Goal: Information Seeking & Learning: Learn about a topic

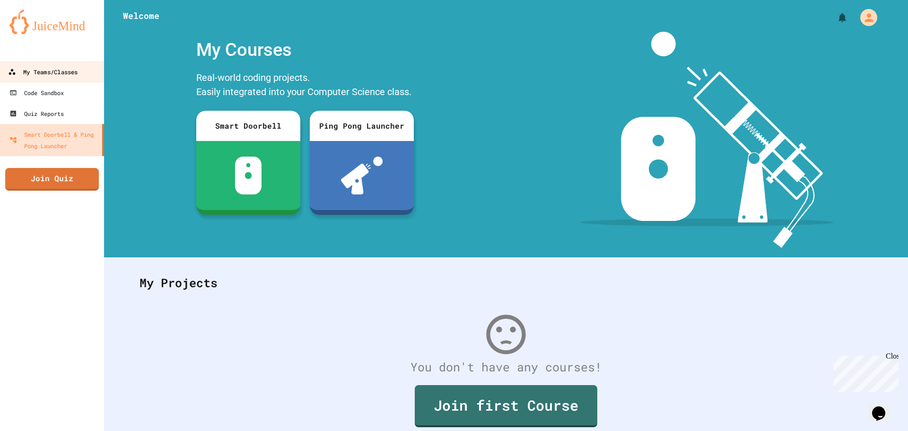
click at [45, 73] on div "My Teams/Classes" at bounding box center [43, 72] width 70 height 12
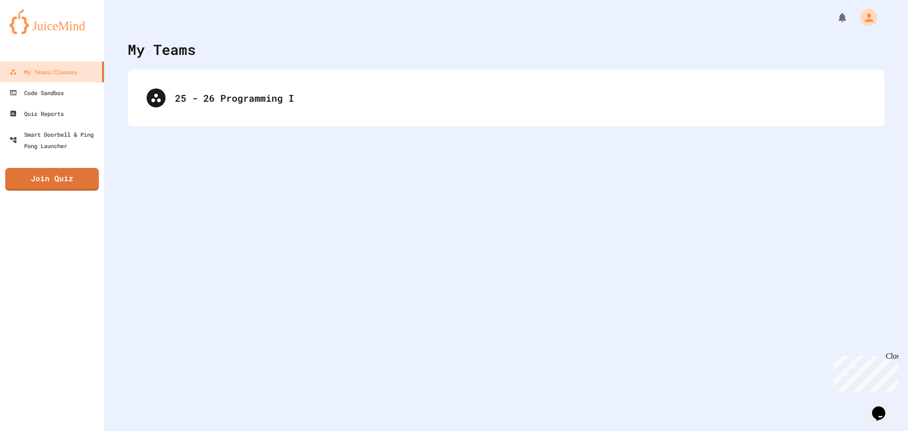
click at [234, 121] on div "25 - 26 Programming I" at bounding box center [506, 98] width 757 height 57
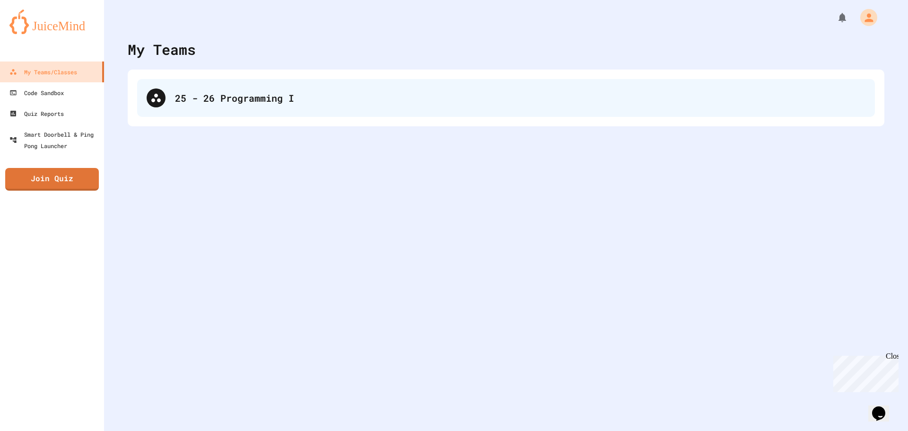
click at [231, 104] on div "25 - 26 Programming I" at bounding box center [520, 98] width 690 height 14
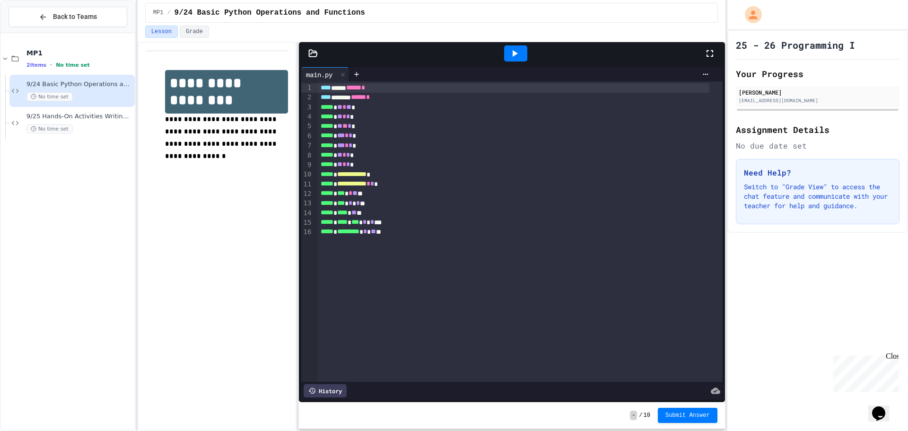
click at [509, 51] on icon at bounding box center [514, 53] width 11 height 11
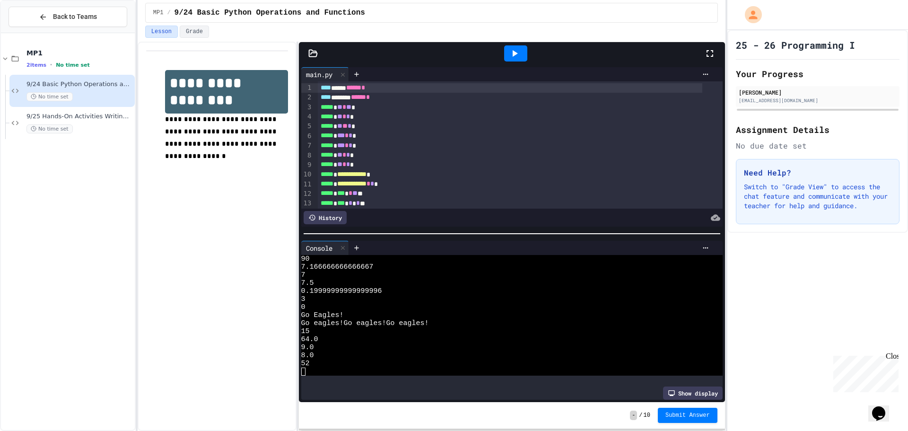
click at [523, 52] on div at bounding box center [515, 53] width 23 height 16
click at [95, 117] on span "9/25 Hands-On Activities Writing Python Expressions" at bounding box center [79, 117] width 106 height 8
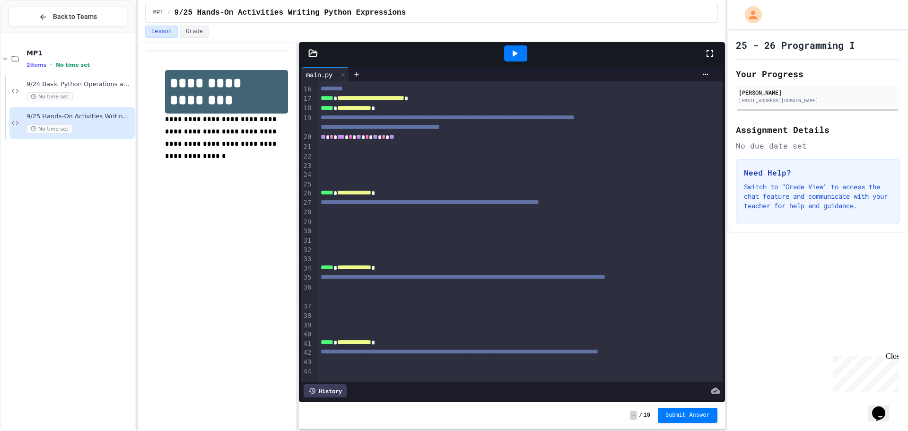
scroll to position [142, 0]
click at [422, 141] on div "** * *** * ** * ** * **" at bounding box center [510, 136] width 384 height 9
click at [405, 151] on div at bounding box center [520, 145] width 405 height 9
click at [411, 141] on div "** * *** * ** * ** * **" at bounding box center [510, 136] width 384 height 9
click at [30, 59] on div "MP1 2 items • No time set" at bounding box center [79, 59] width 106 height 20
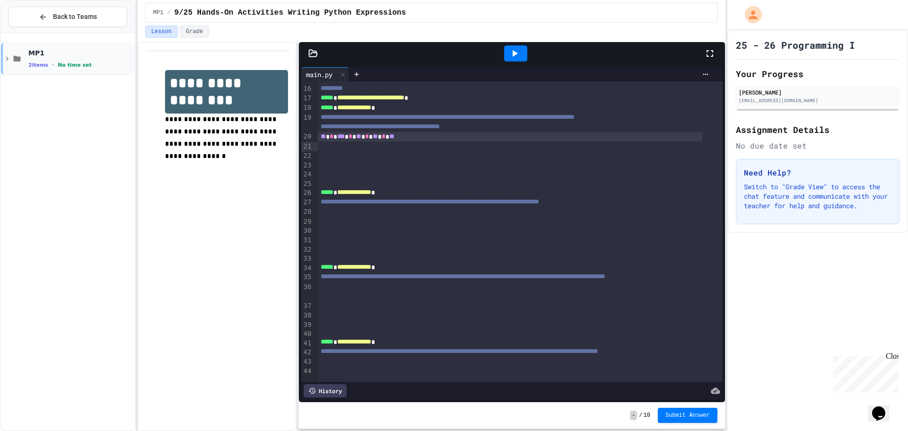
click at [28, 58] on div "MP1 2 items • No time set" at bounding box center [68, 59] width 134 height 32
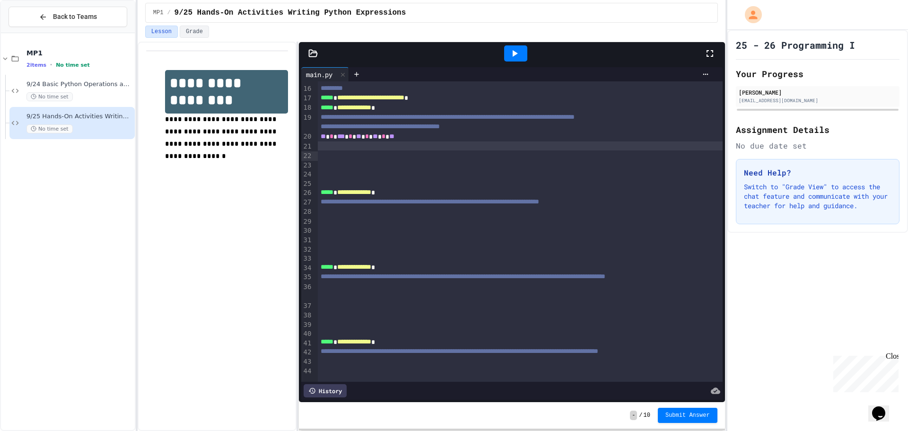
click at [322, 151] on div at bounding box center [520, 145] width 405 height 9
click at [348, 160] on div at bounding box center [520, 155] width 405 height 9
click at [332, 170] on div at bounding box center [520, 164] width 405 height 9
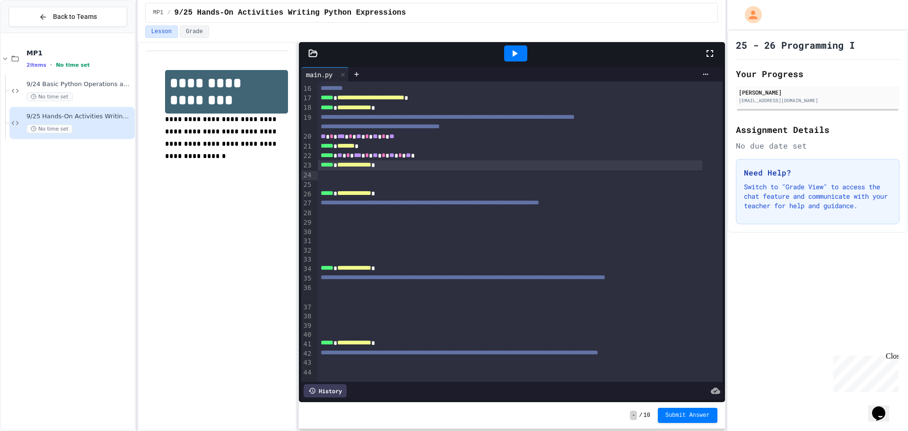
click at [512, 50] on icon at bounding box center [514, 53] width 11 height 11
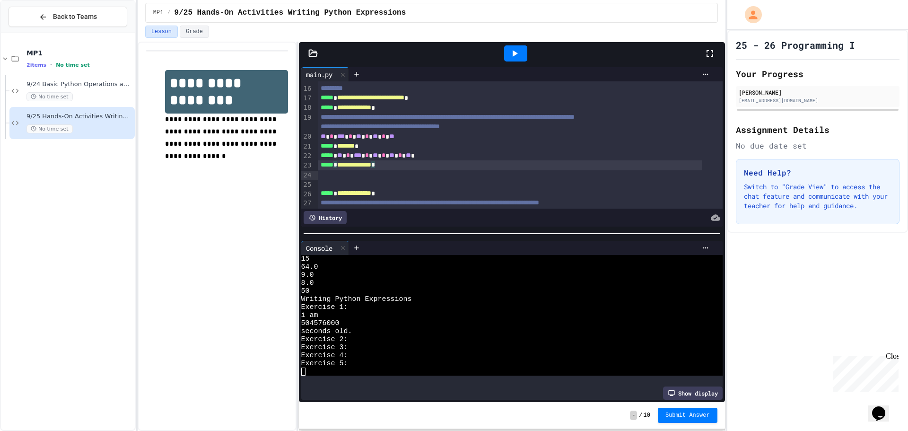
click at [403, 170] on div "**********" at bounding box center [510, 164] width 384 height 9
click at [522, 48] on div at bounding box center [515, 53] width 23 height 16
click at [82, 96] on div "No time set" at bounding box center [79, 96] width 106 height 9
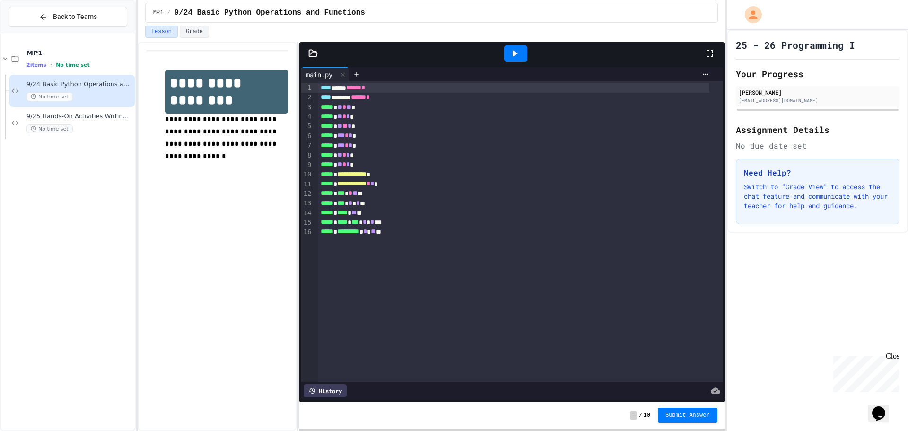
click at [85, 124] on div "No time set" at bounding box center [79, 128] width 106 height 9
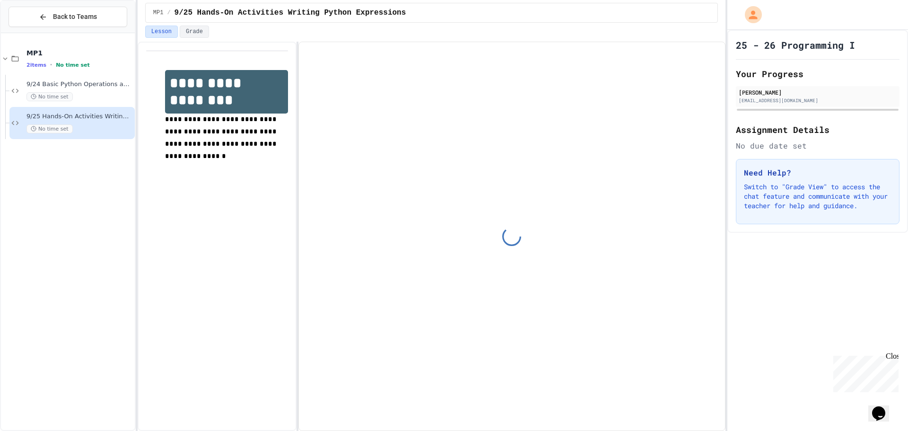
click at [99, 90] on div "9/24 Basic Python Operations and Functions No time set" at bounding box center [79, 90] width 106 height 21
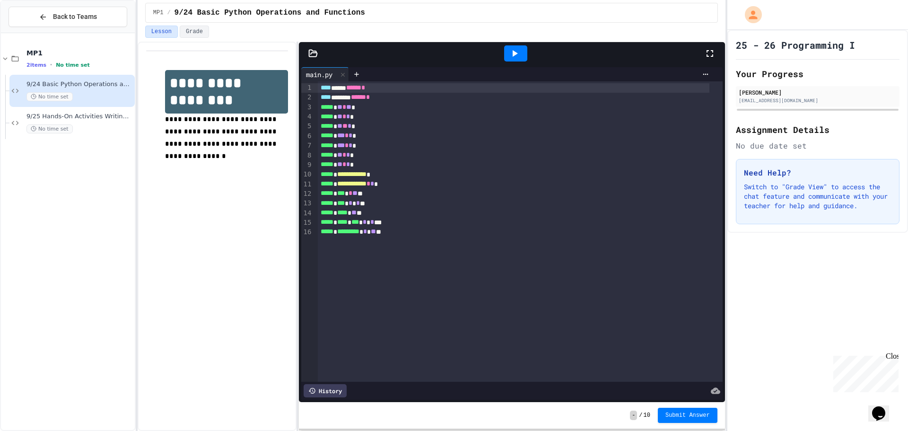
click at [505, 58] on div at bounding box center [515, 53] width 23 height 16
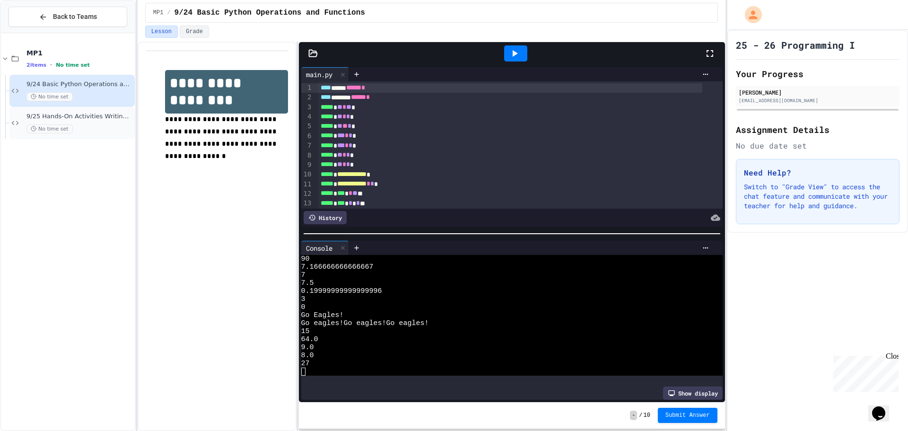
click at [80, 127] on div "No time set" at bounding box center [79, 128] width 106 height 9
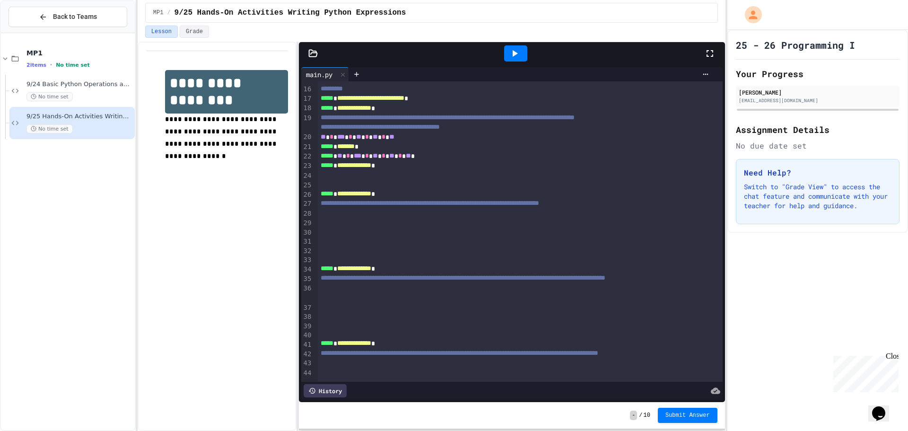
scroll to position [142, 0]
click at [500, 63] on div at bounding box center [515, 54] width 33 height 26
click at [506, 61] on div at bounding box center [515, 53] width 23 height 16
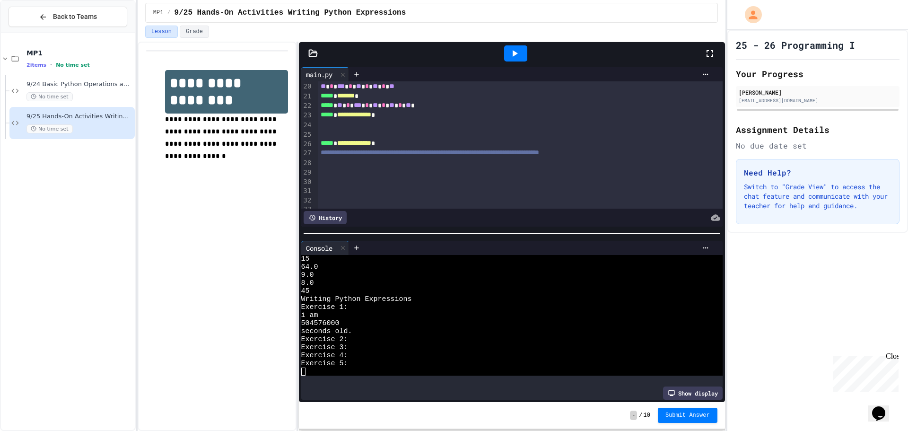
scroll to position [236, 0]
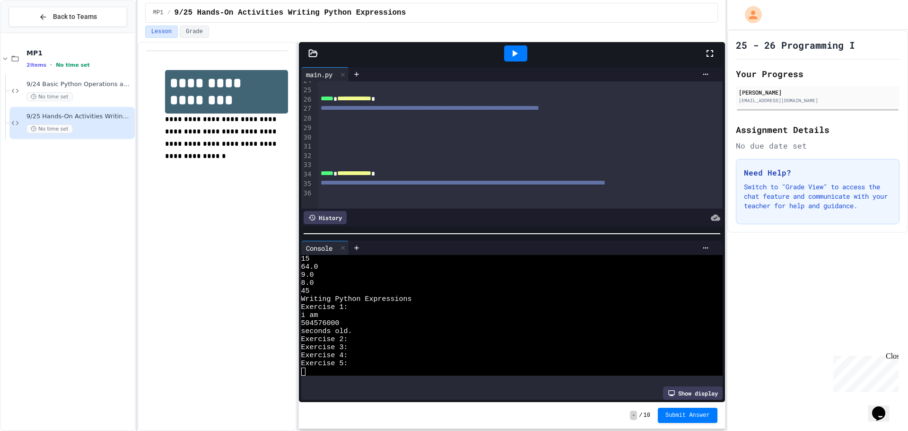
click at [335, 122] on div at bounding box center [520, 117] width 405 height 9
